Goal: Information Seeking & Learning: Learn about a topic

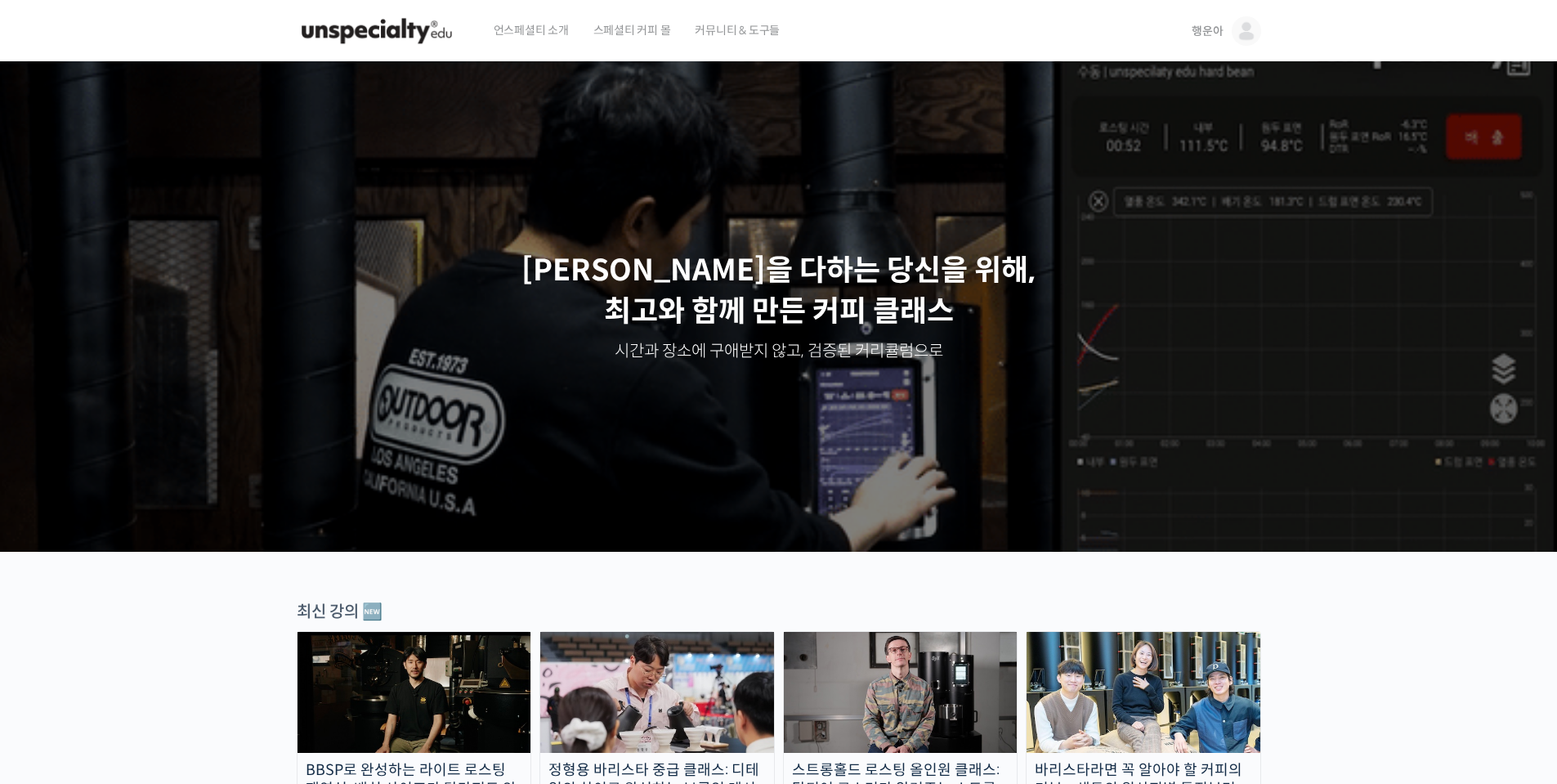
click at [1228, 42] on link "행운아" at bounding box center [1226, 31] width 68 height 62
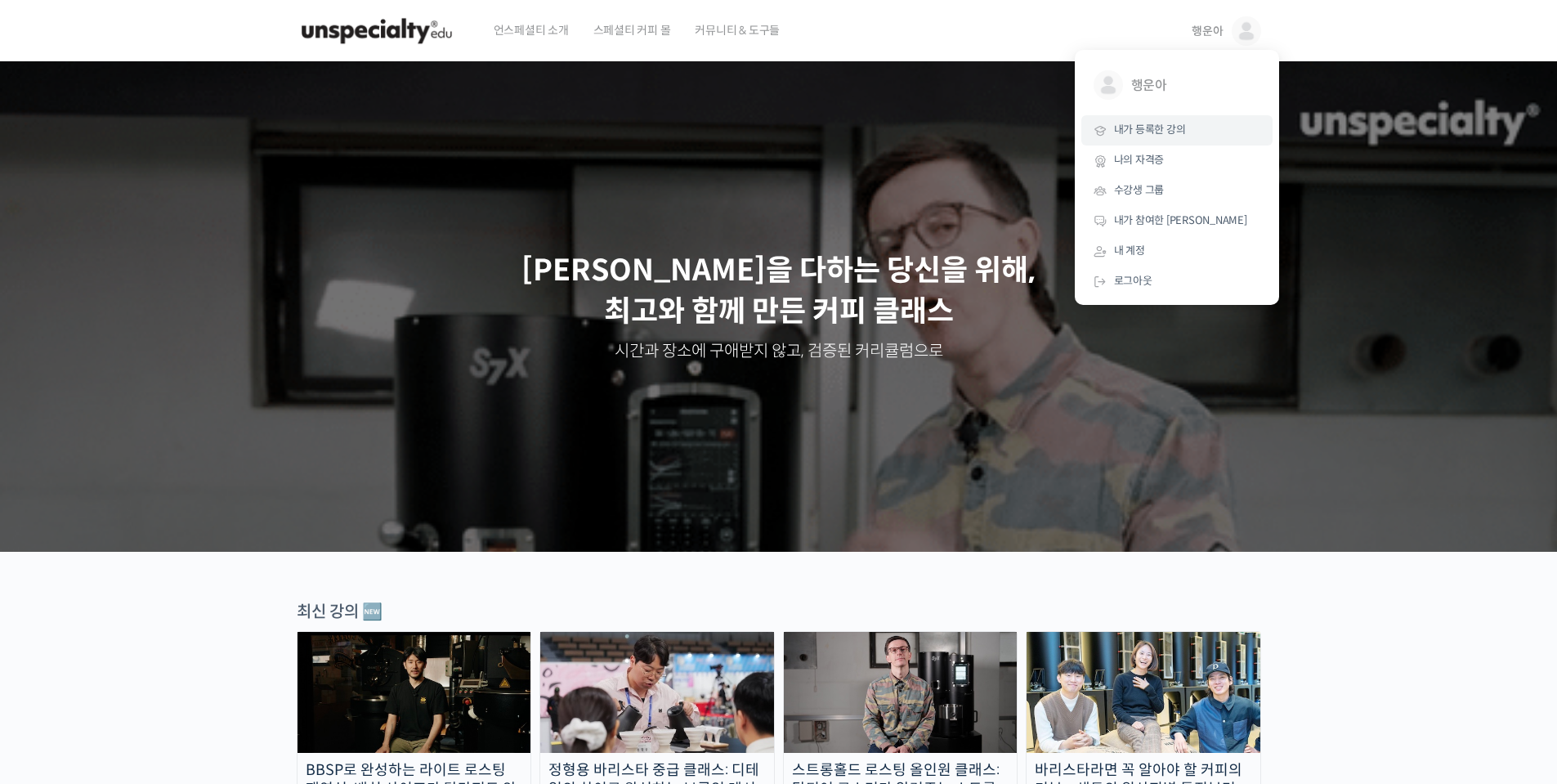
click at [1182, 133] on span "내가 등록한 강의" at bounding box center [1150, 130] width 72 height 14
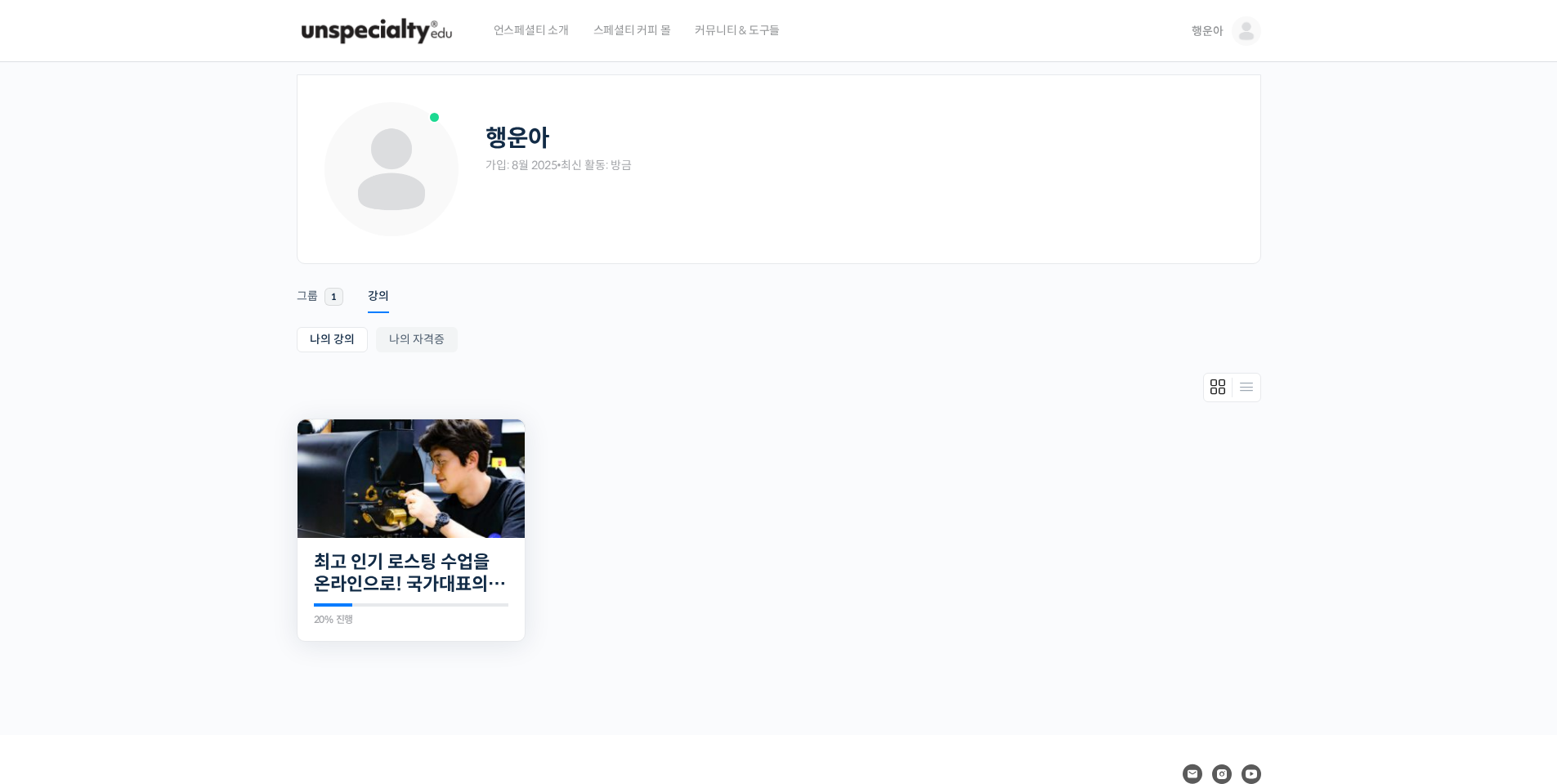
click at [431, 506] on img at bounding box center [411, 478] width 227 height 118
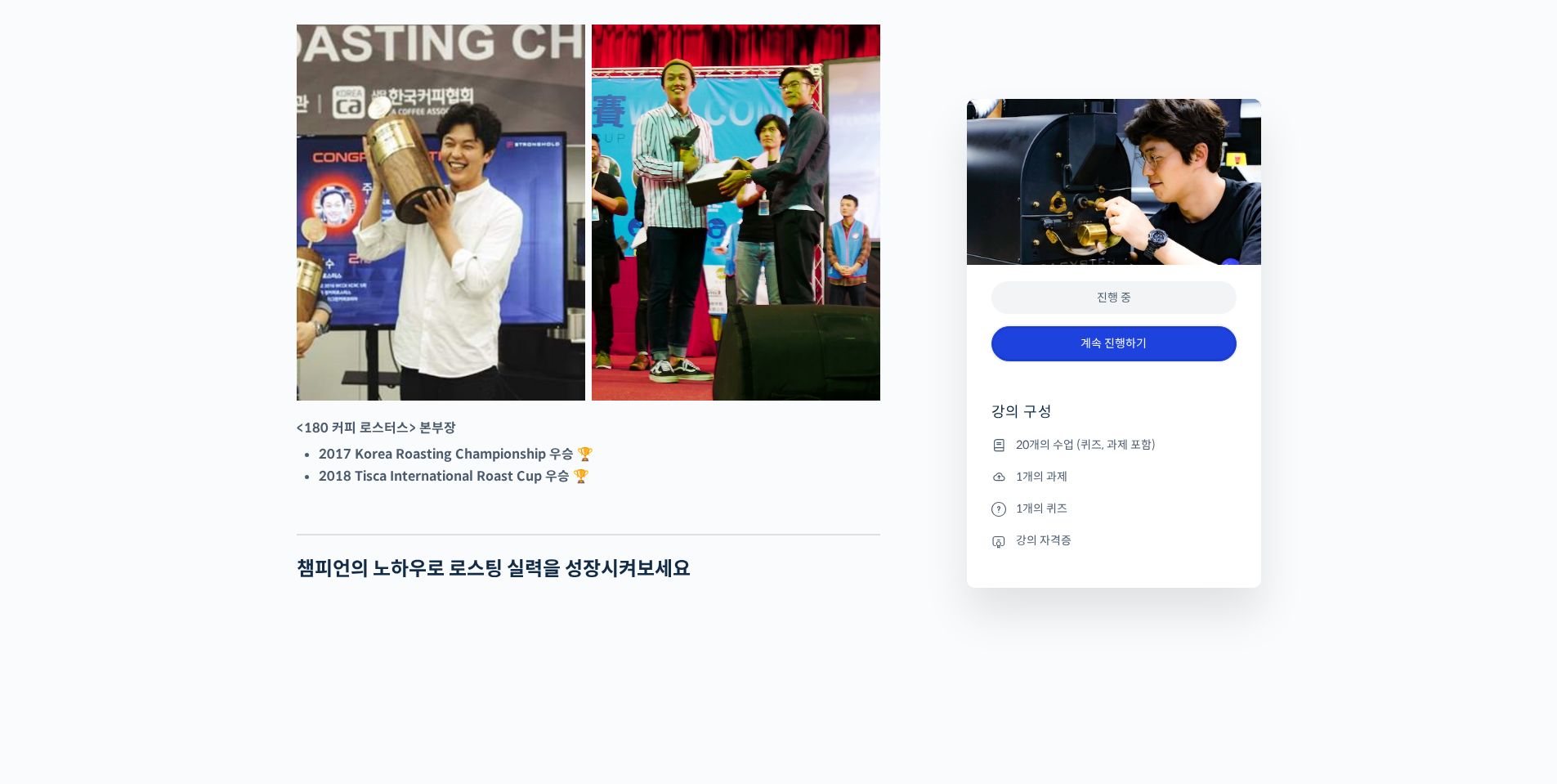
click at [1078, 348] on link "계속 진행하기" at bounding box center [1113, 343] width 245 height 35
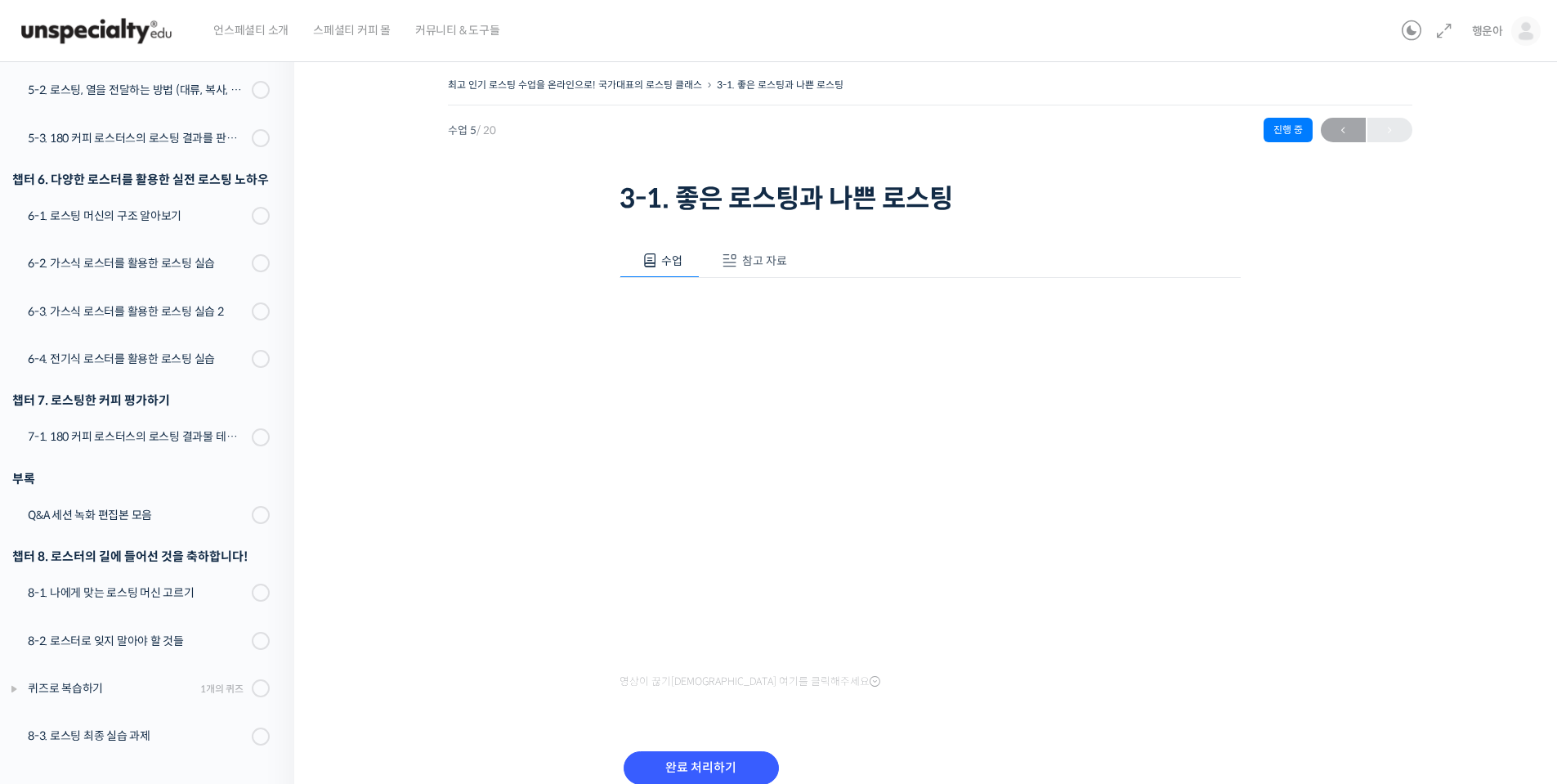
scroll to position [331, 0]
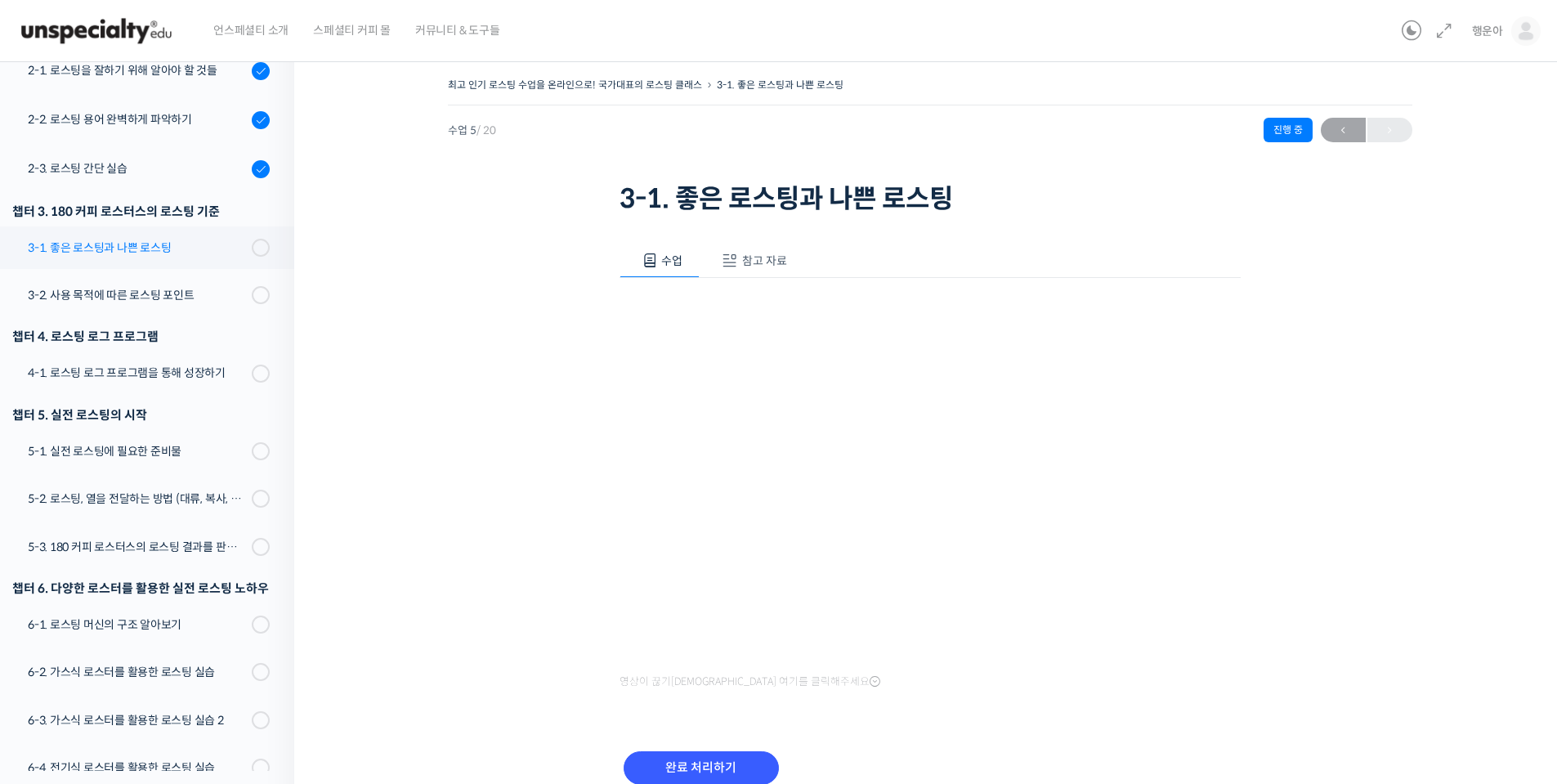
click at [209, 250] on div "3-1. 좋은 로스팅과 나쁜 로스팅" at bounding box center [137, 248] width 220 height 18
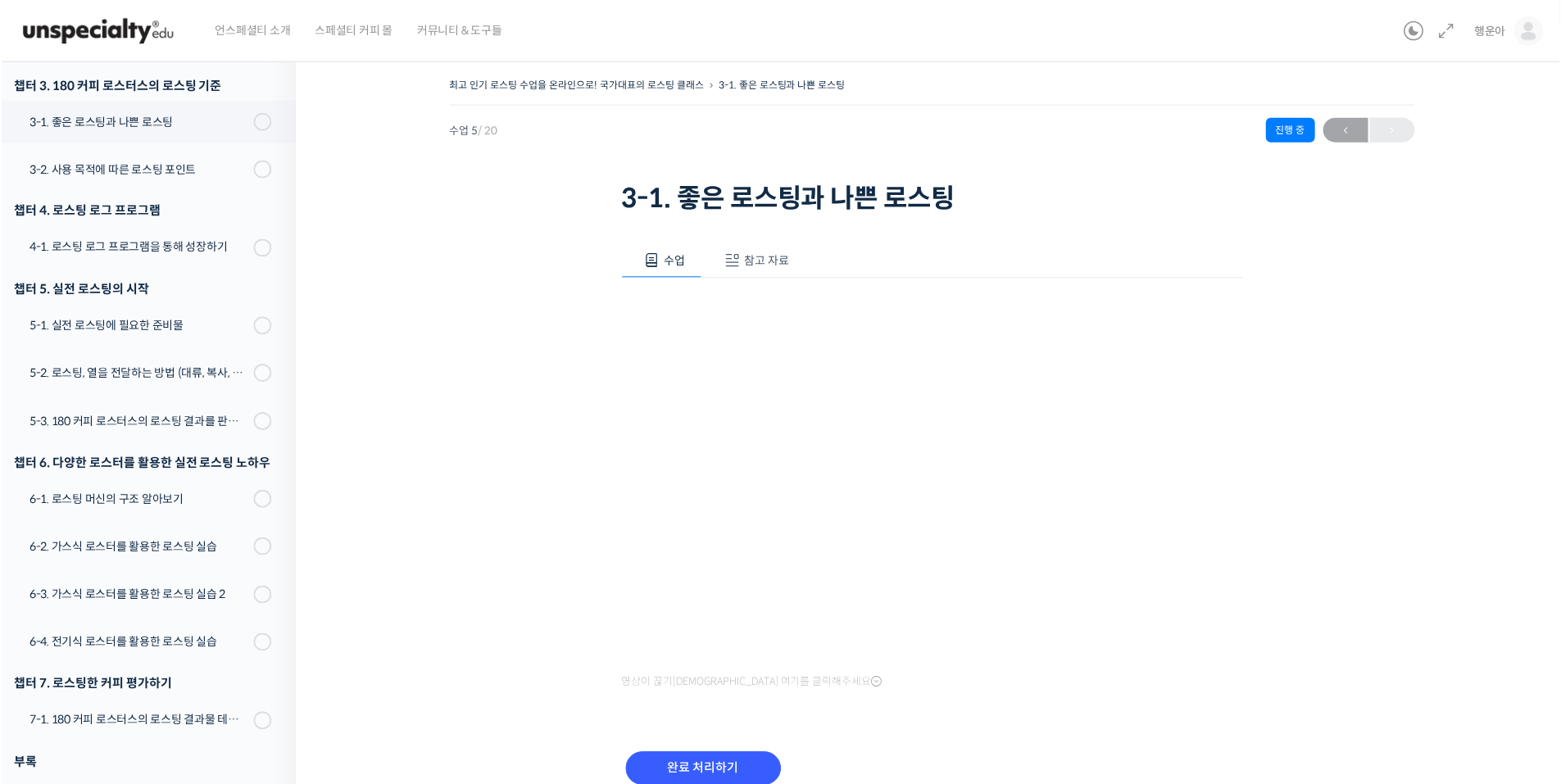
scroll to position [466, 0]
